Goal: Information Seeking & Learning: Find specific fact

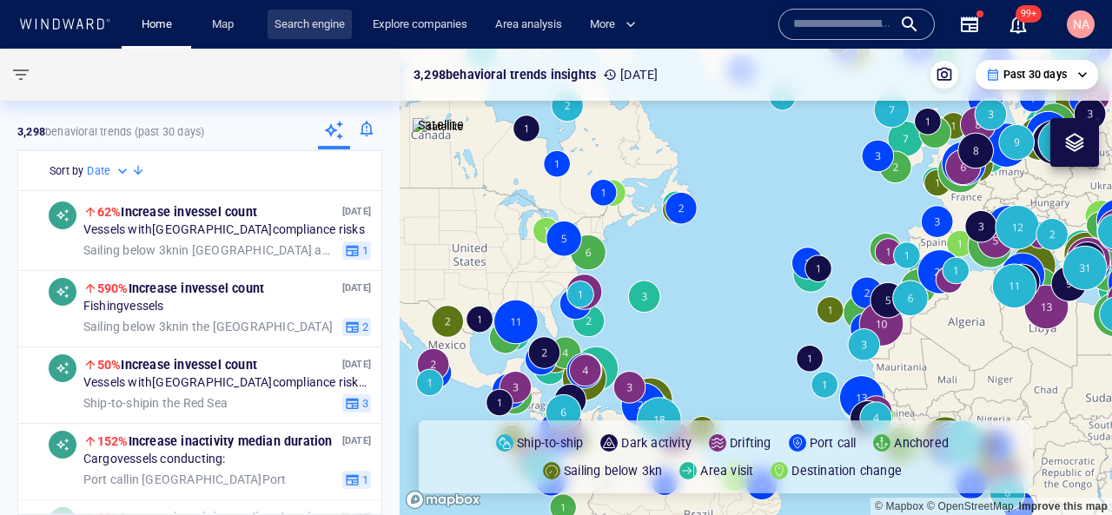
click at [289, 12] on link "Search engine" at bounding box center [310, 25] width 84 height 30
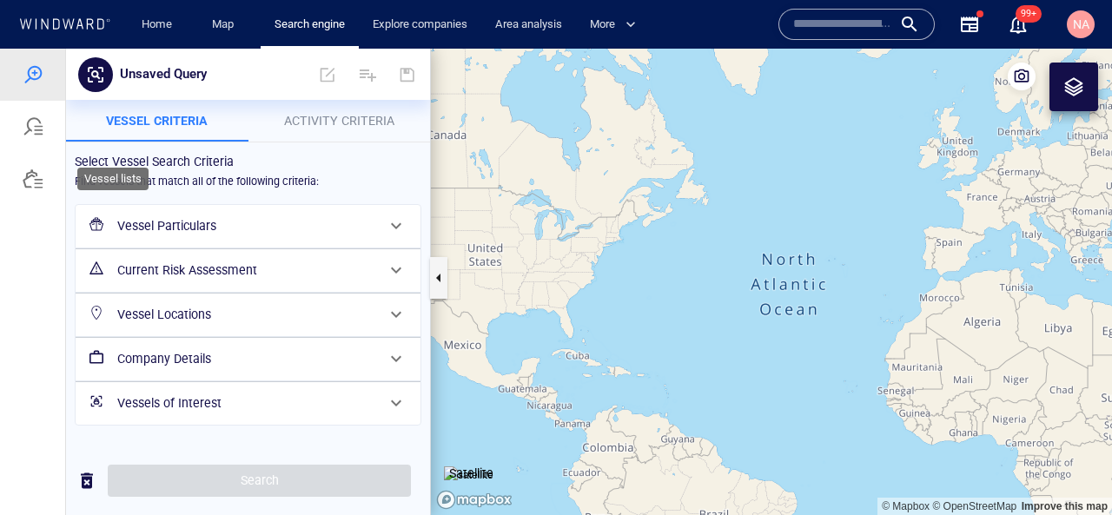
click at [44, 174] on div at bounding box center [32, 179] width 65 height 52
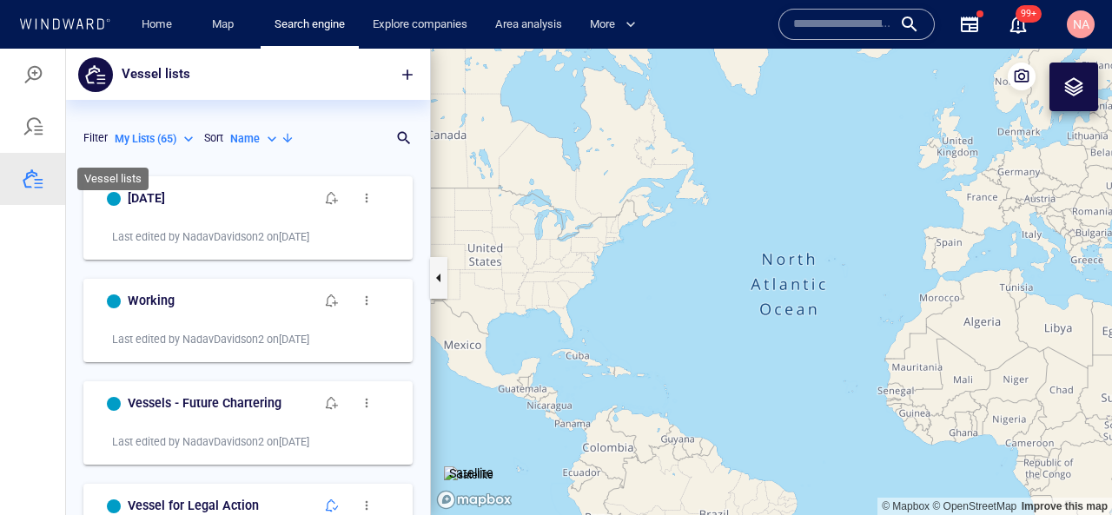
scroll to position [348, 364]
click at [34, 60] on div at bounding box center [32, 75] width 65 height 52
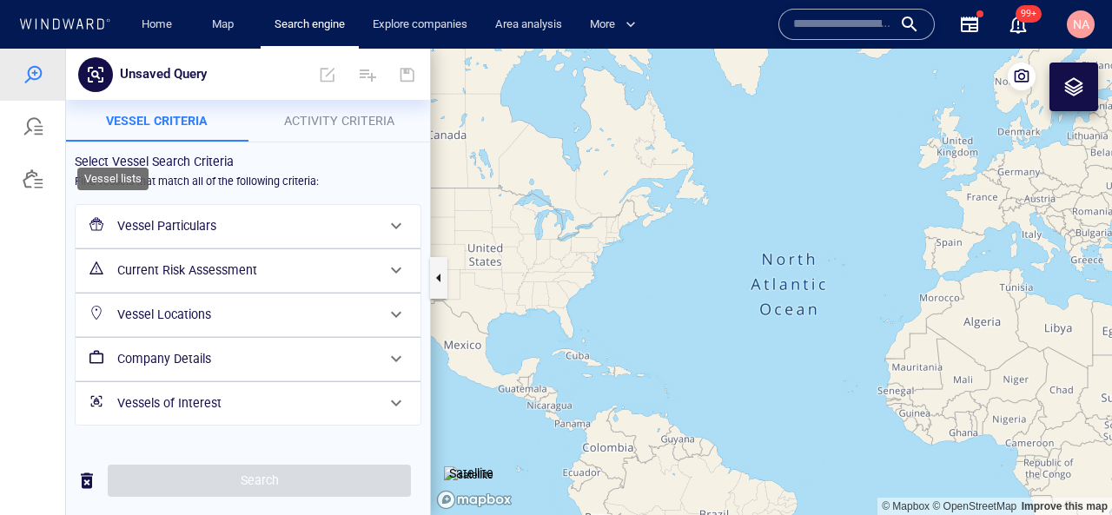
click at [25, 184] on div at bounding box center [33, 179] width 21 height 21
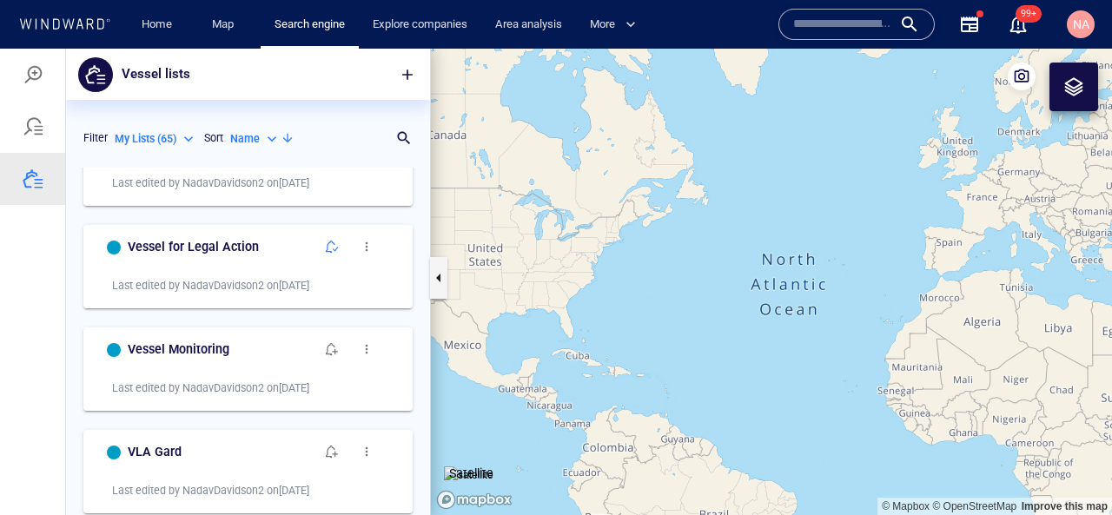
scroll to position [260, 0]
click at [162, 454] on h6 "VLA Gard" at bounding box center [155, 452] width 54 height 22
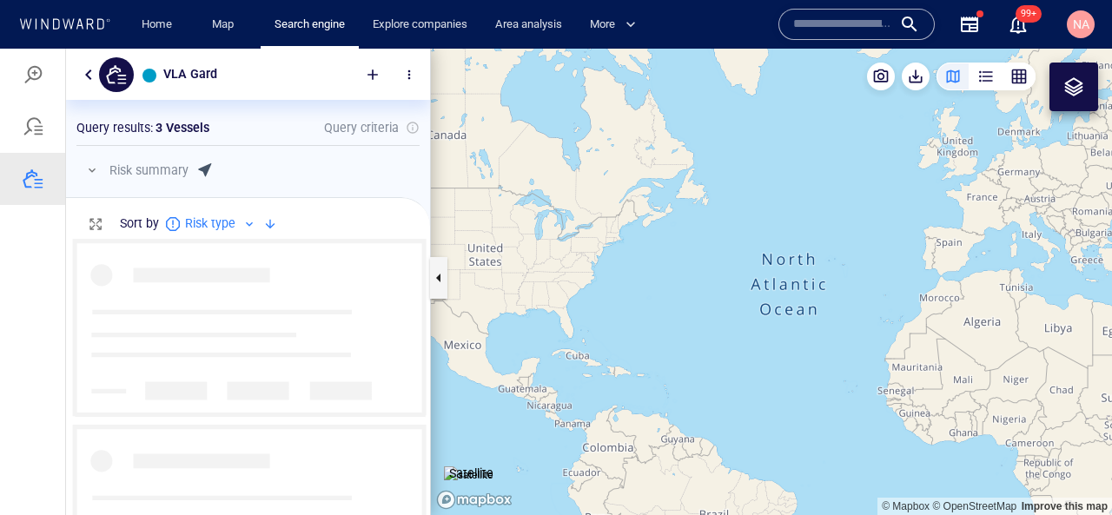
scroll to position [276, 364]
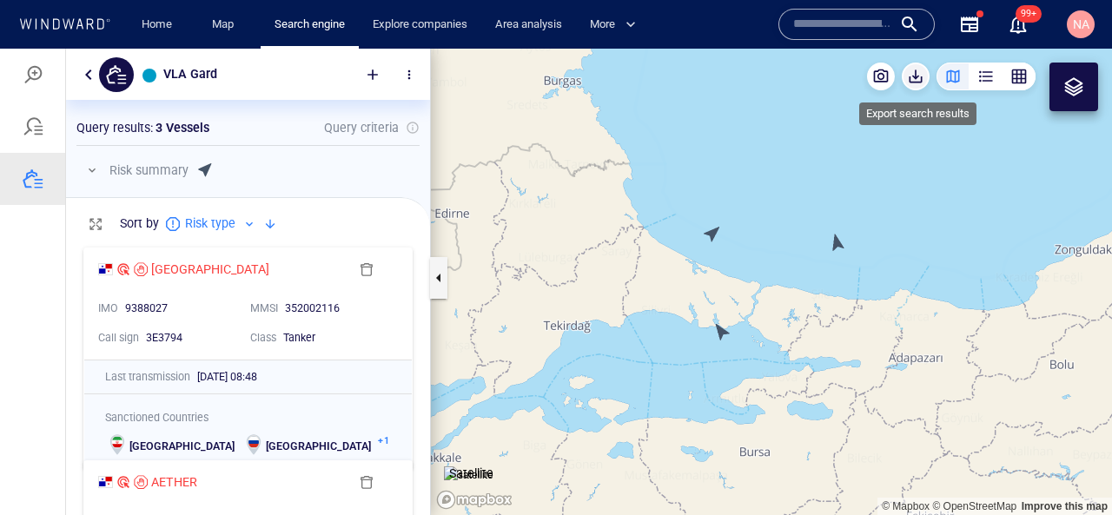
click at [913, 72] on span "button" at bounding box center [915, 76] width 17 height 17
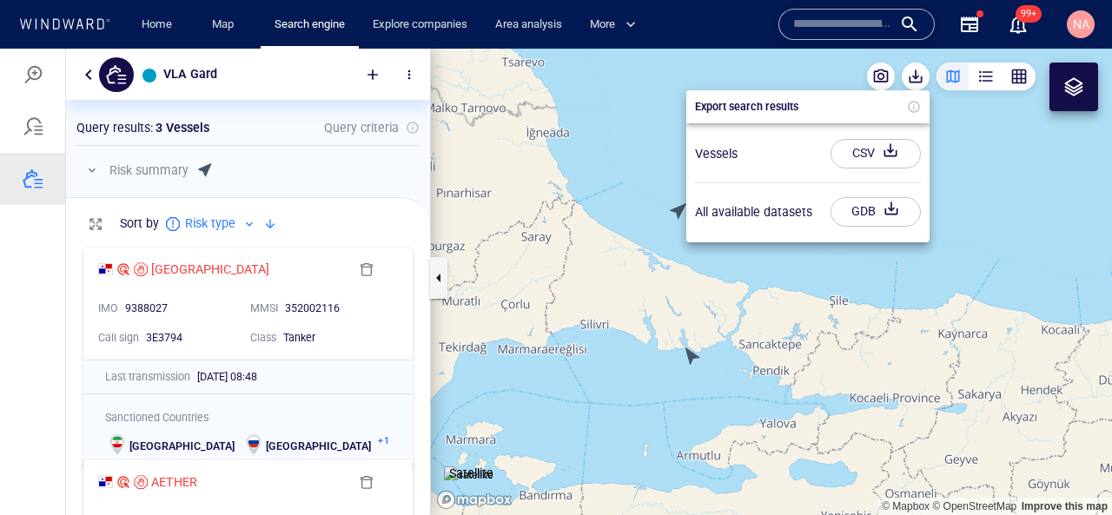
click at [859, 159] on div "CSV" at bounding box center [864, 153] width 30 height 29
click at [169, 262] on div at bounding box center [556, 282] width 1112 height 467
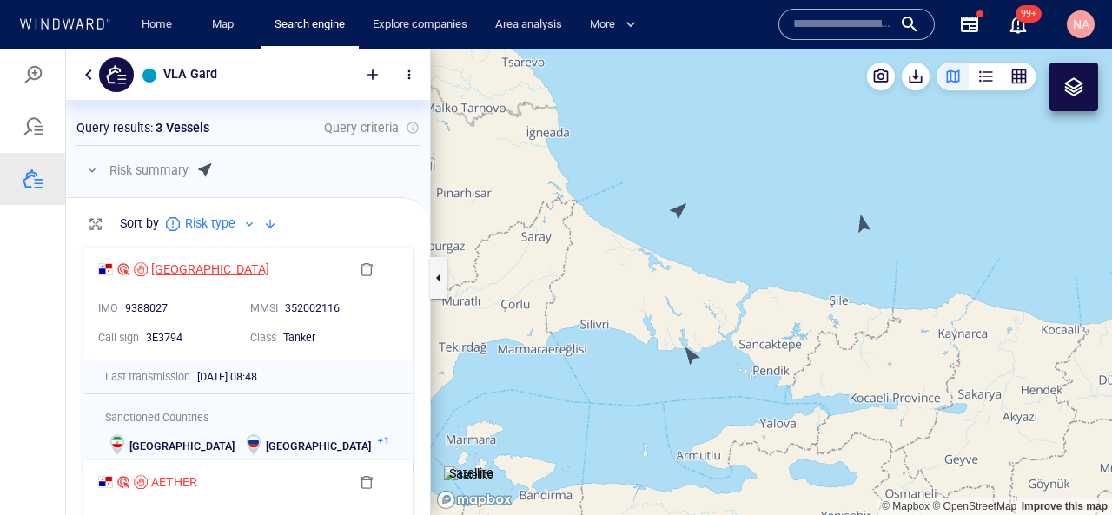
click at [168, 264] on div "MANASLU" at bounding box center [210, 268] width 118 height 21
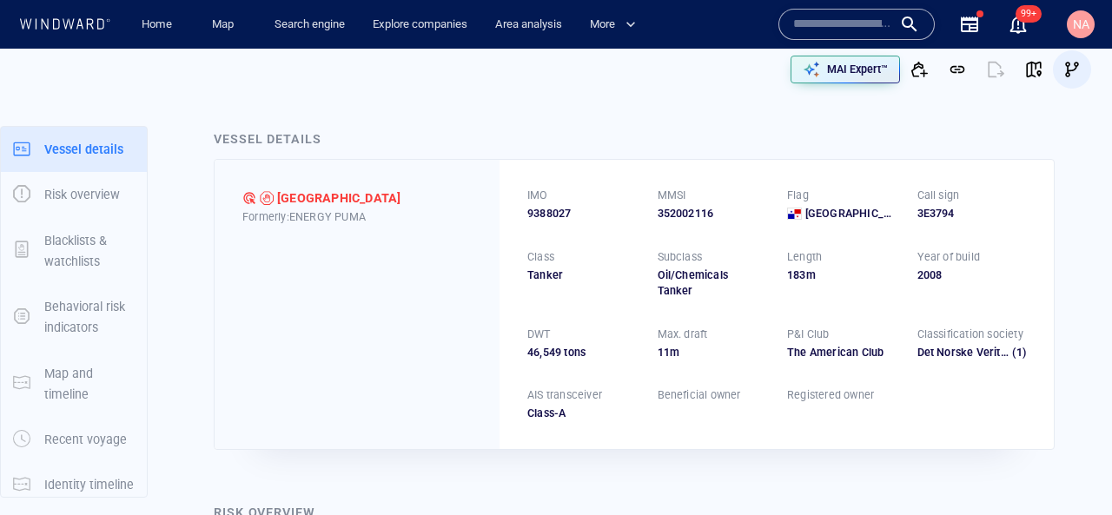
click at [1077, 63] on span "button" at bounding box center [1072, 69] width 17 height 17
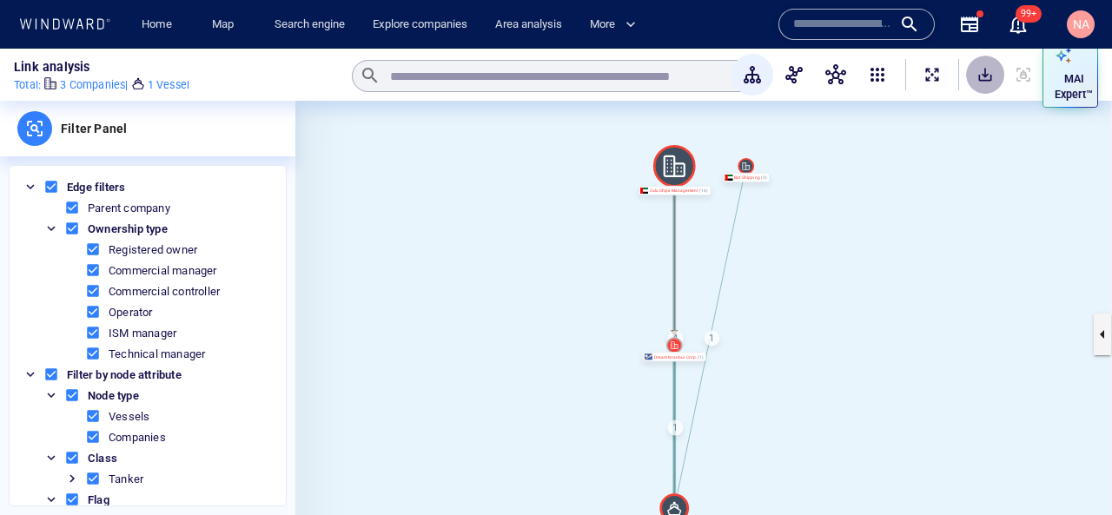
click at [977, 80] on span "SaveAlt" at bounding box center [985, 74] width 17 height 17
click at [1085, 28] on span "NA" at bounding box center [1081, 24] width 17 height 14
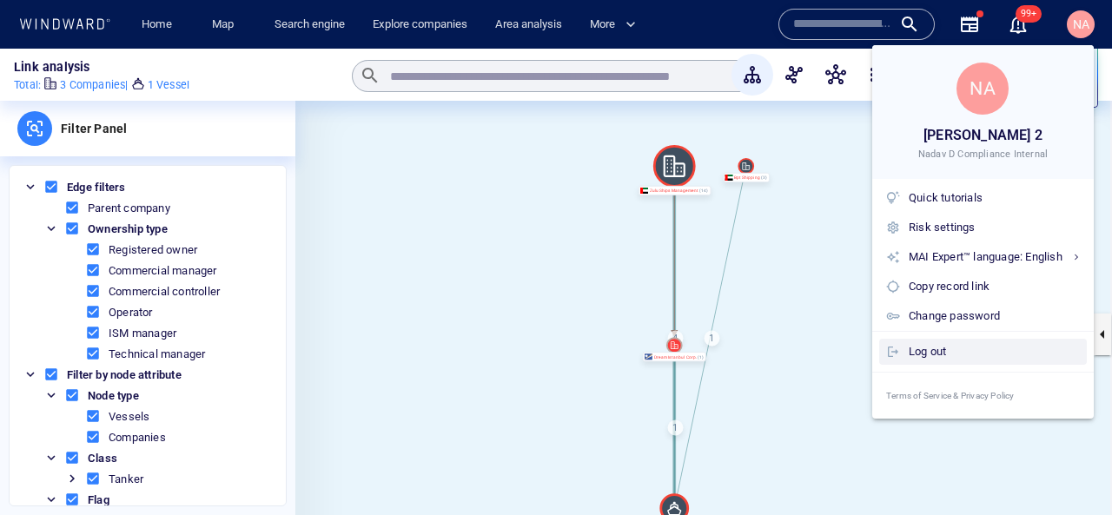
click at [965, 355] on div "Log out" at bounding box center [994, 351] width 171 height 19
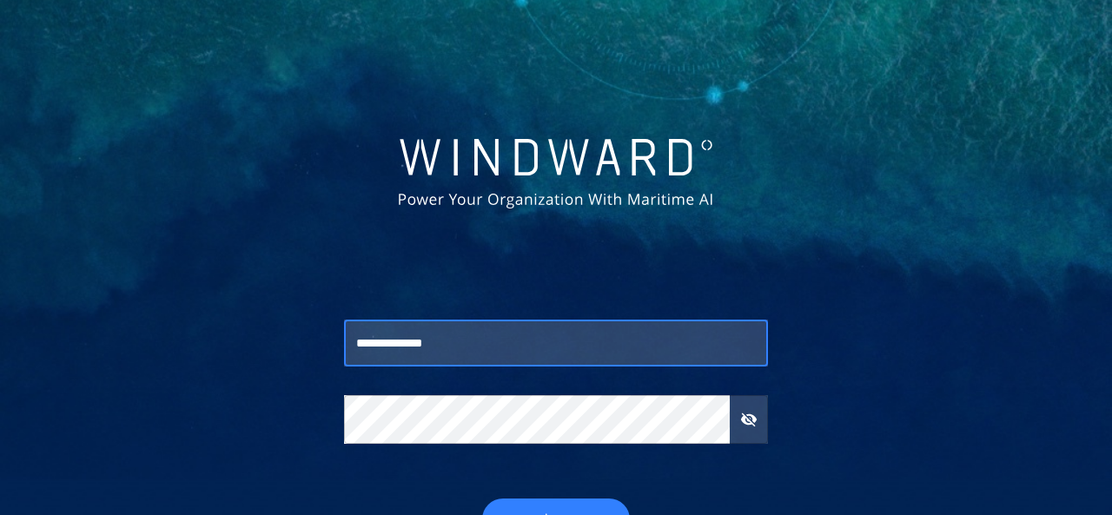
click at [531, 364] on input "**********" at bounding box center [556, 343] width 424 height 47
type input "**********"
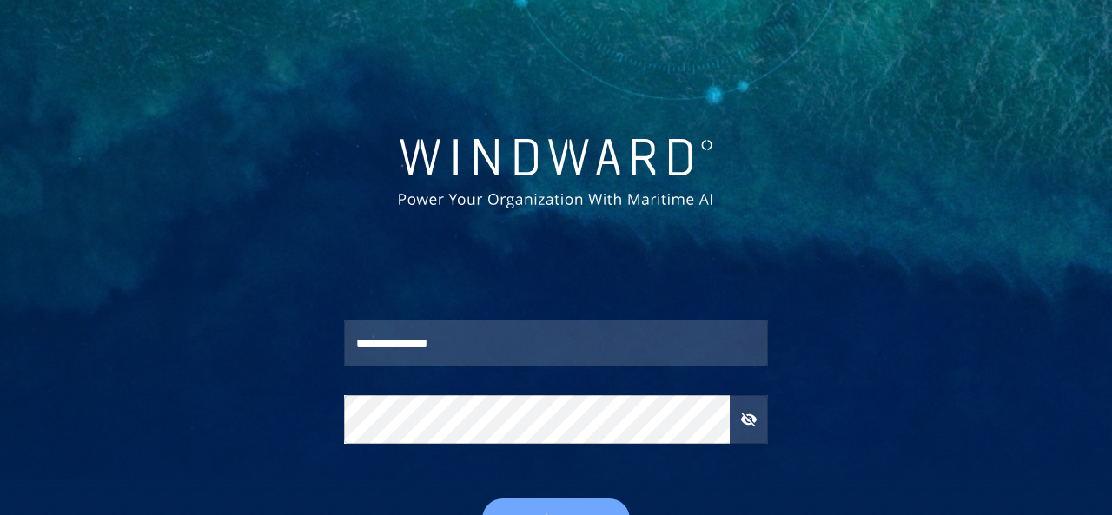
click at [555, 505] on button "Sign In" at bounding box center [556, 520] width 148 height 42
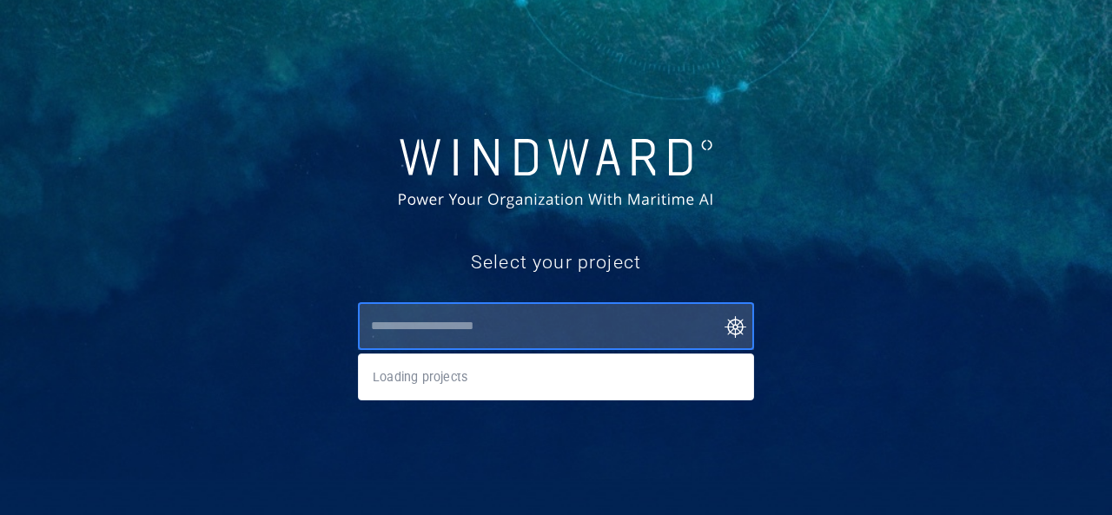
click at [527, 335] on input "text" at bounding box center [560, 326] width 388 height 31
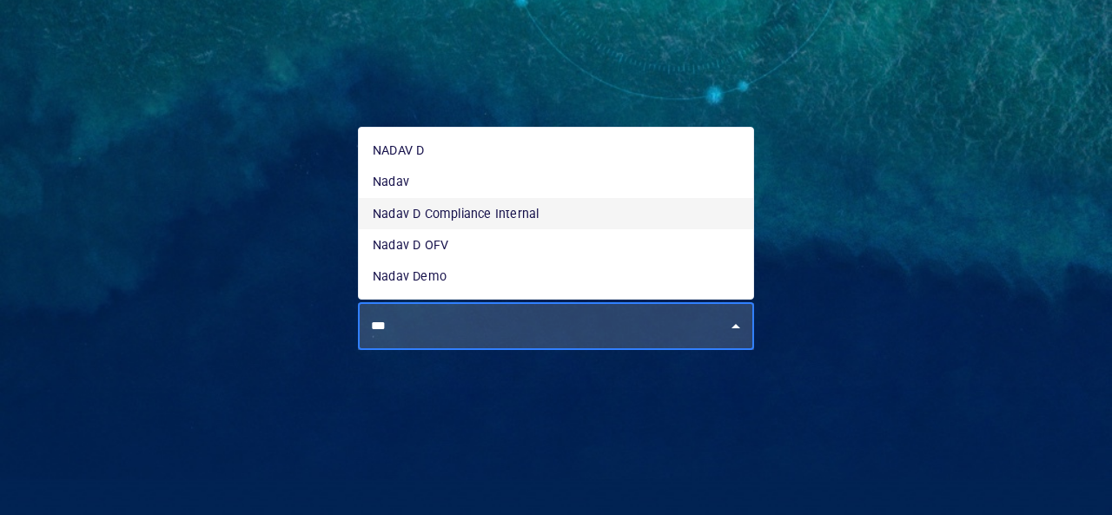
click at [500, 214] on li "Nadav D Compliance Internal" at bounding box center [556, 213] width 394 height 31
type input "**********"
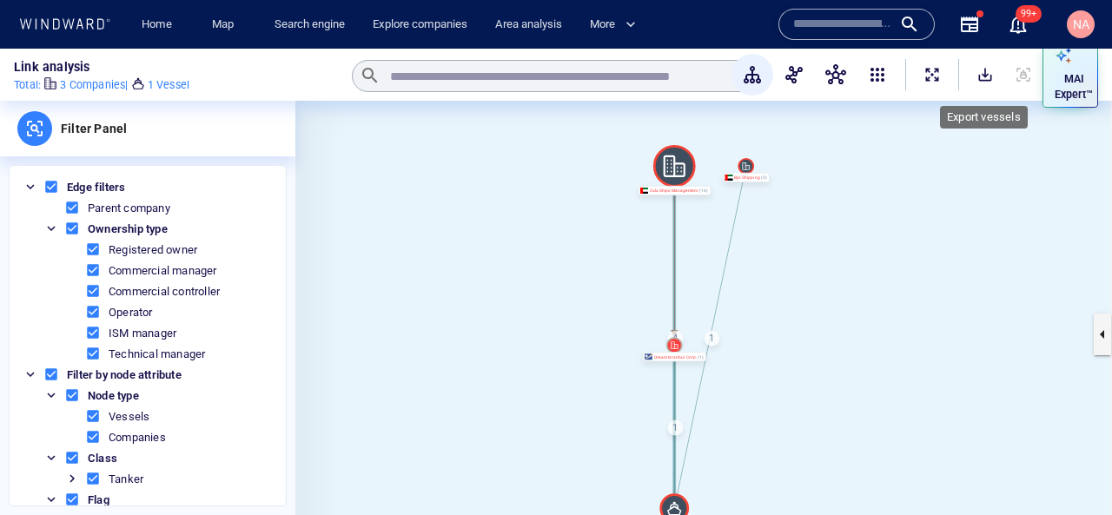
click at [991, 82] on span "SaveAlt" at bounding box center [985, 74] width 17 height 17
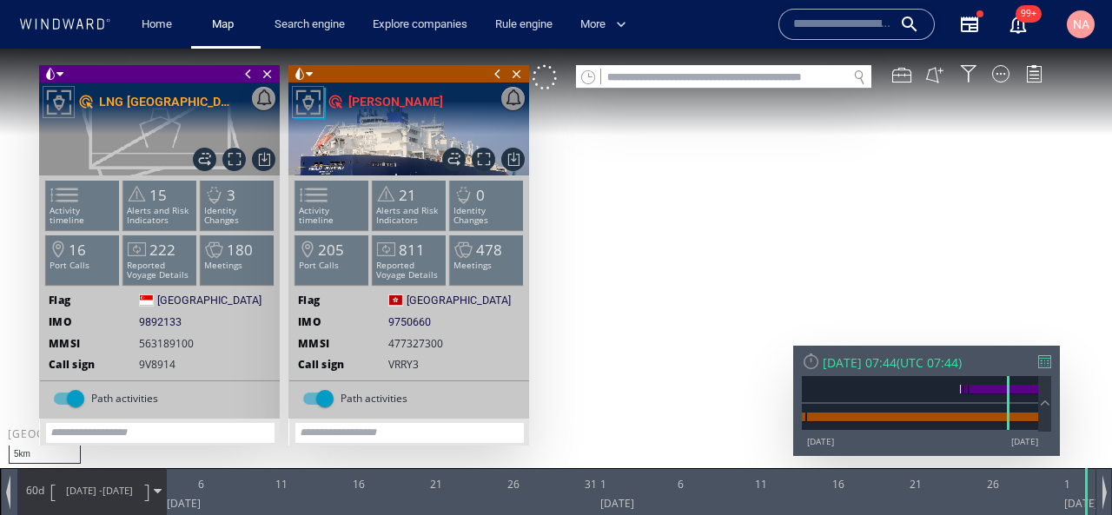
click at [723, 81] on input "text" at bounding box center [724, 77] width 246 height 23
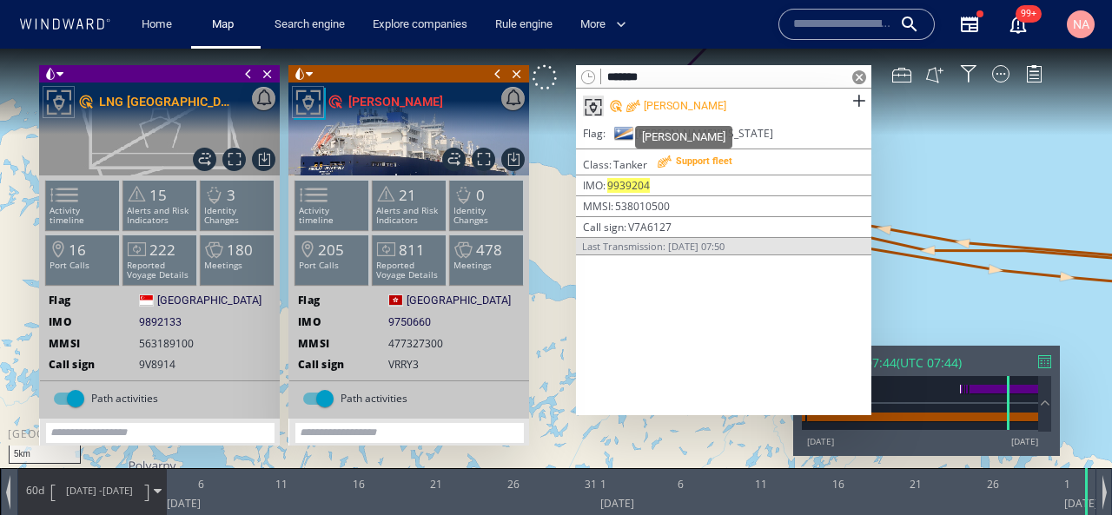
type input "*******"
click at [703, 104] on div "[PERSON_NAME]" at bounding box center [685, 106] width 83 height 16
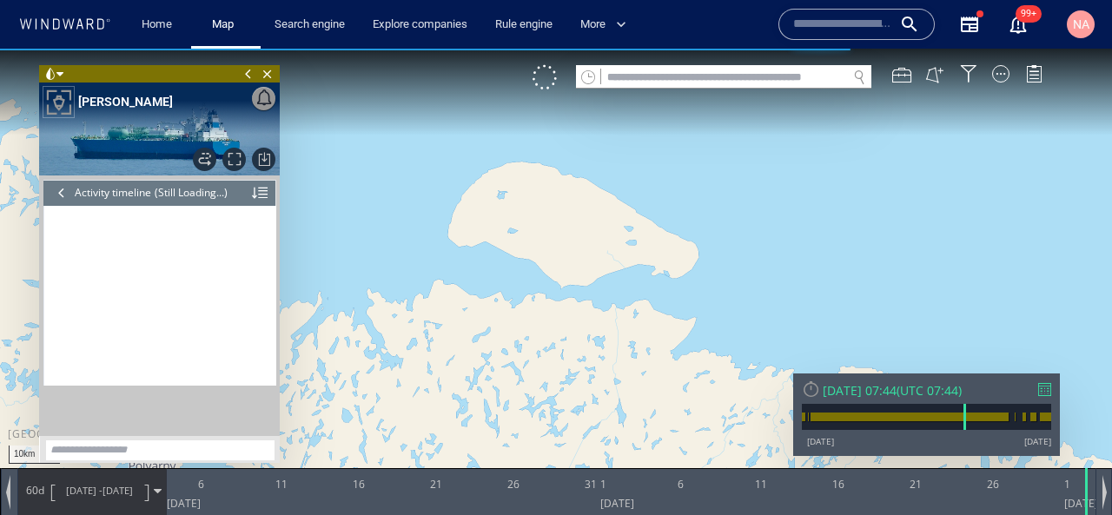
scroll to position [478, 0]
